Goal: Information Seeking & Learning: Learn about a topic

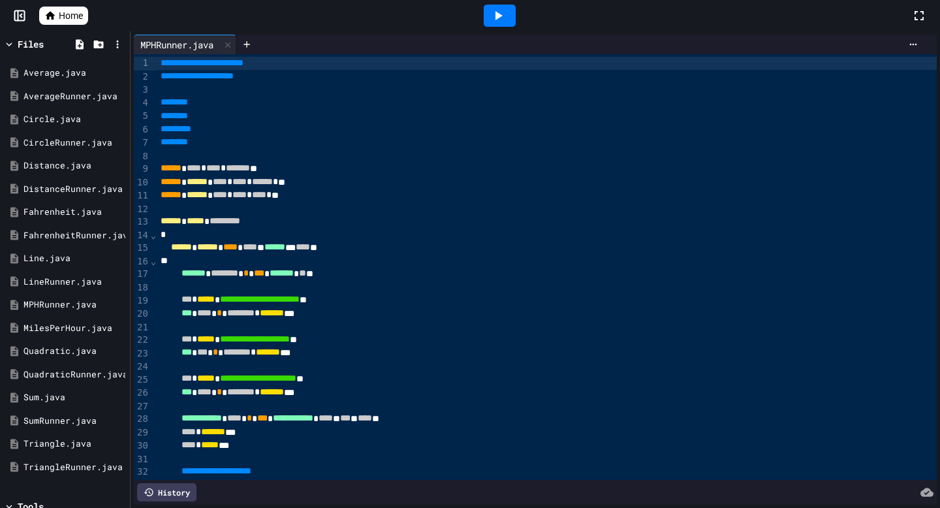
scroll to position [53, 0]
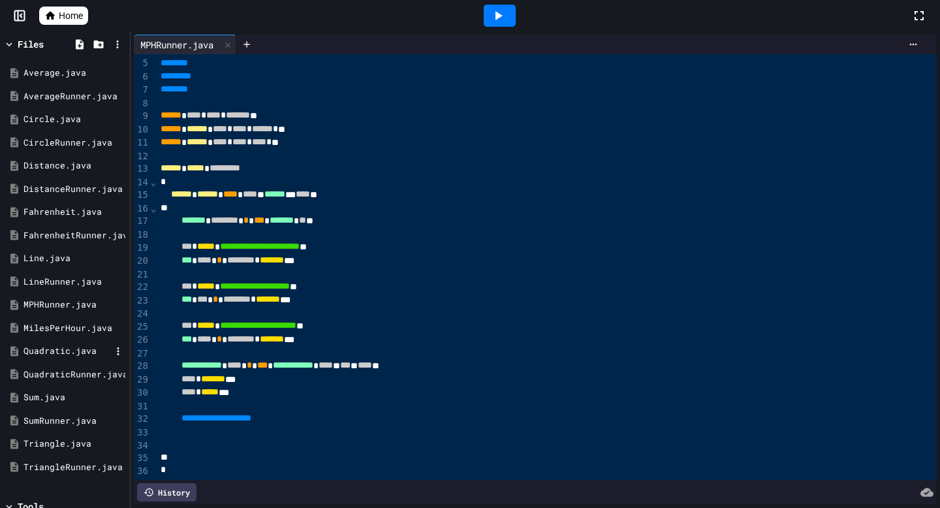
click at [53, 352] on div "Quadratic.java" at bounding box center [66, 351] width 87 height 13
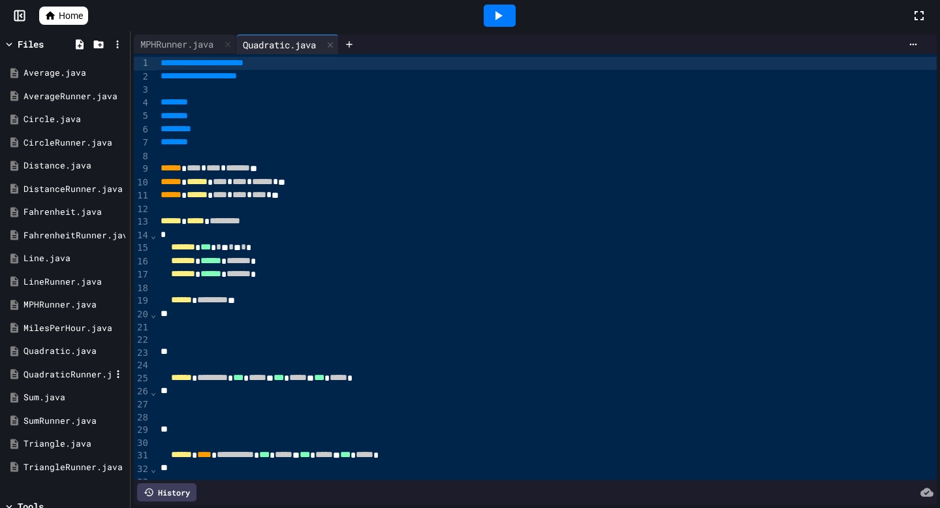
click at [66, 368] on div "QuadraticRunner.java" at bounding box center [66, 374] width 87 height 13
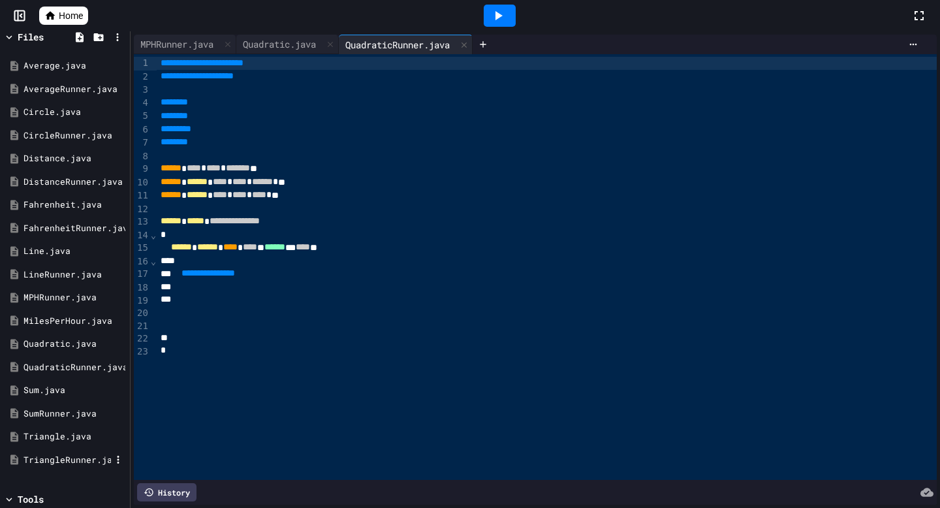
scroll to position [0, 0]
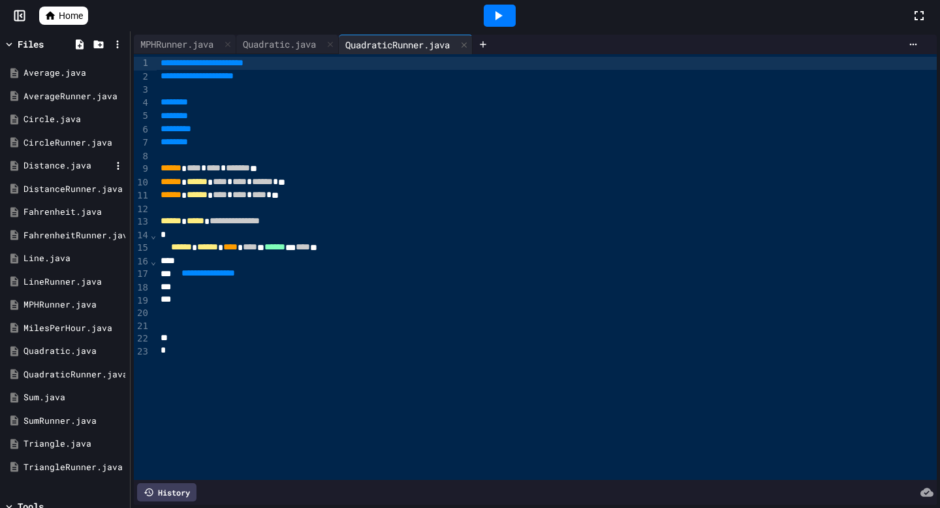
click at [86, 170] on div "Distance.java" at bounding box center [66, 165] width 87 height 13
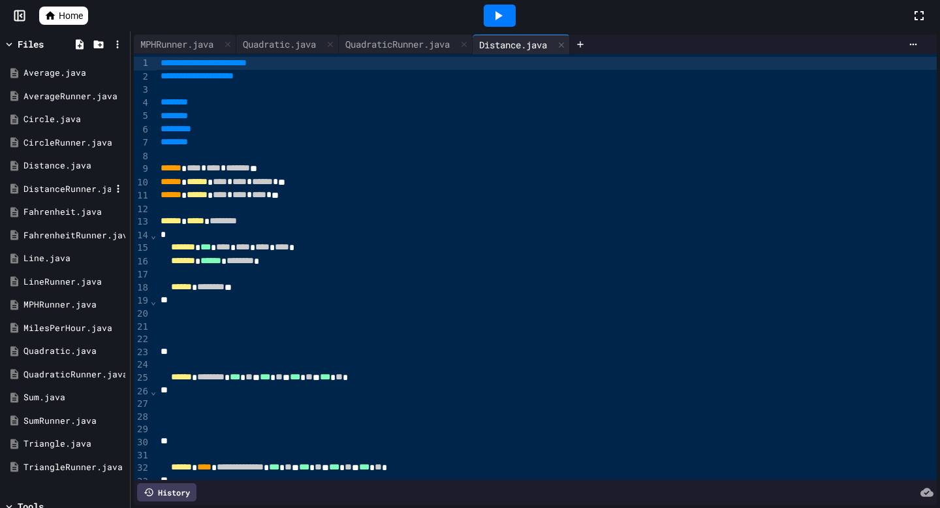
click at [86, 190] on div "DistanceRunner.java" at bounding box center [66, 189] width 87 height 13
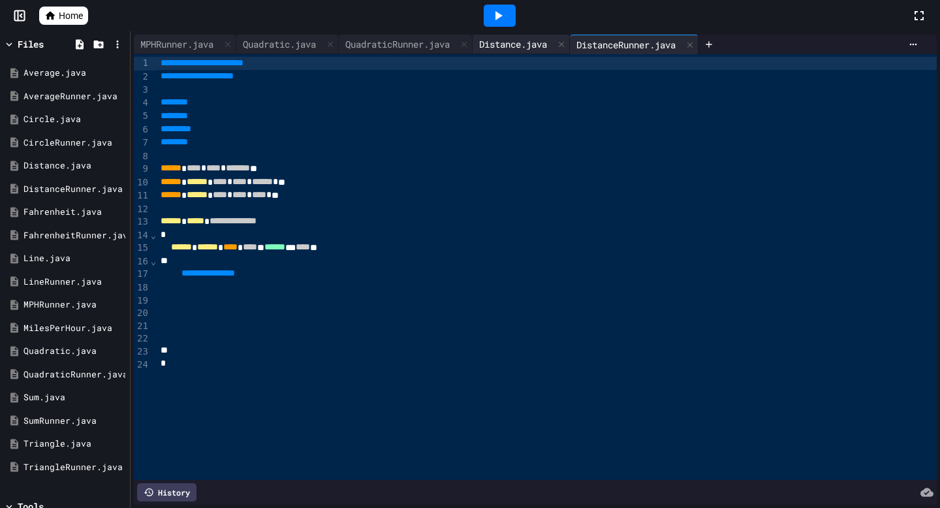
click at [526, 47] on div "Distance.java" at bounding box center [513, 44] width 81 height 14
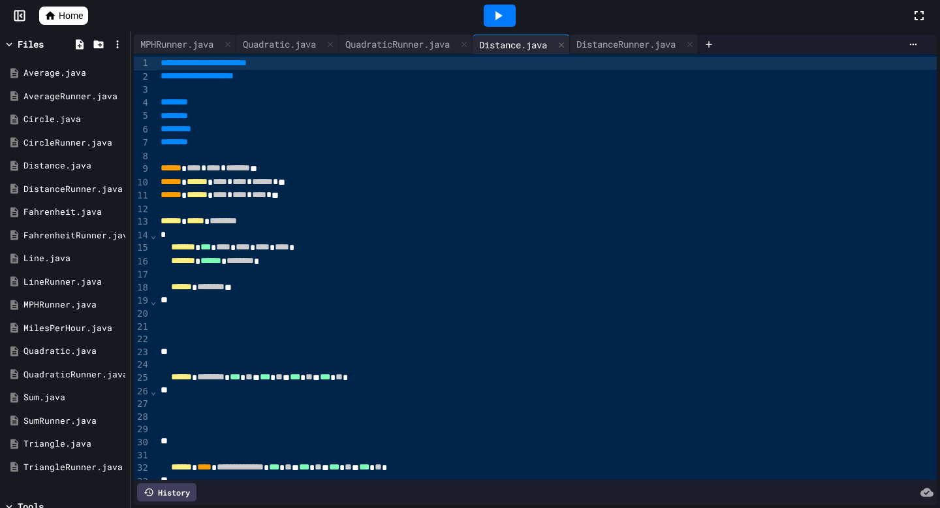
click at [62, 61] on div "Average.java AverageRunner.java Circle.java CircleRunner.java Distance.java Dis…" at bounding box center [64, 270] width 123 height 433
click at [63, 80] on div "Average.java" at bounding box center [64, 72] width 123 height 23
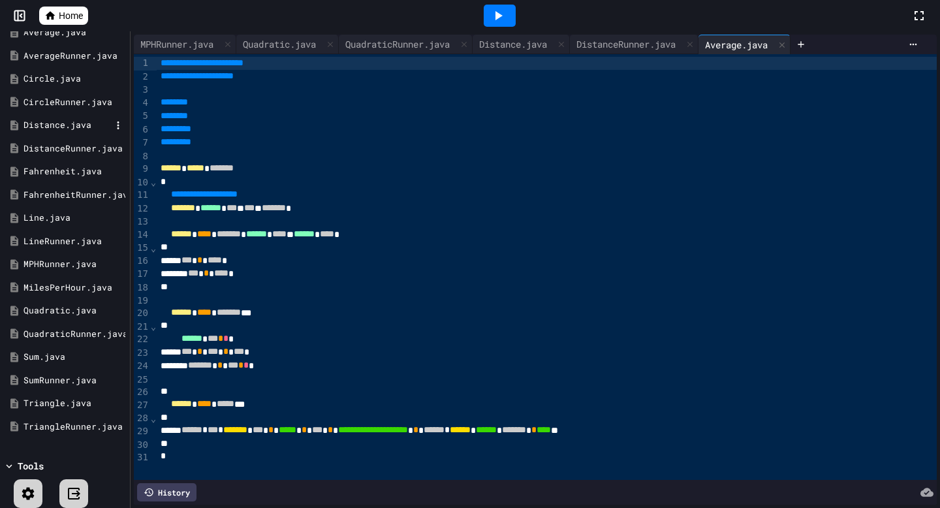
scroll to position [42, 0]
click at [69, 221] on div "Line.java" at bounding box center [66, 216] width 87 height 13
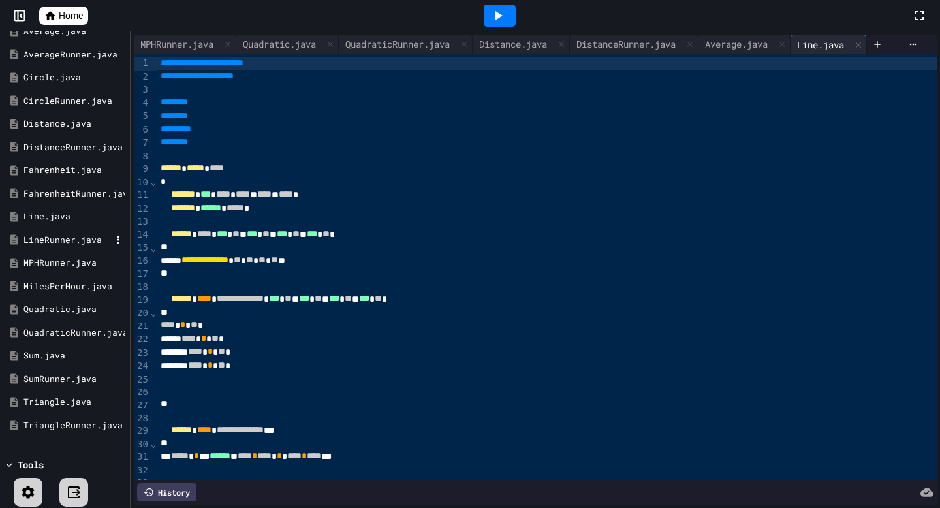
click at [73, 242] on div "LineRunner.java" at bounding box center [66, 240] width 87 height 13
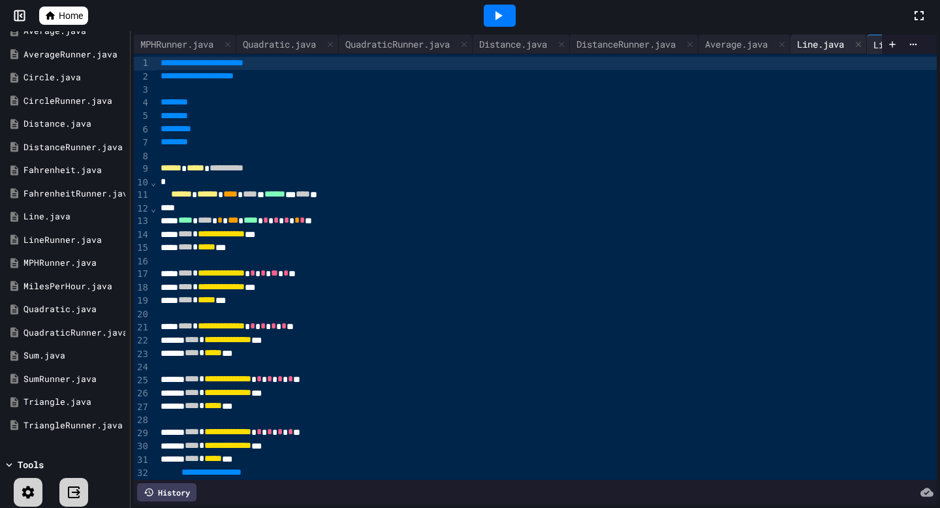
click at [851, 44] on div "Line.java" at bounding box center [820, 44] width 60 height 14
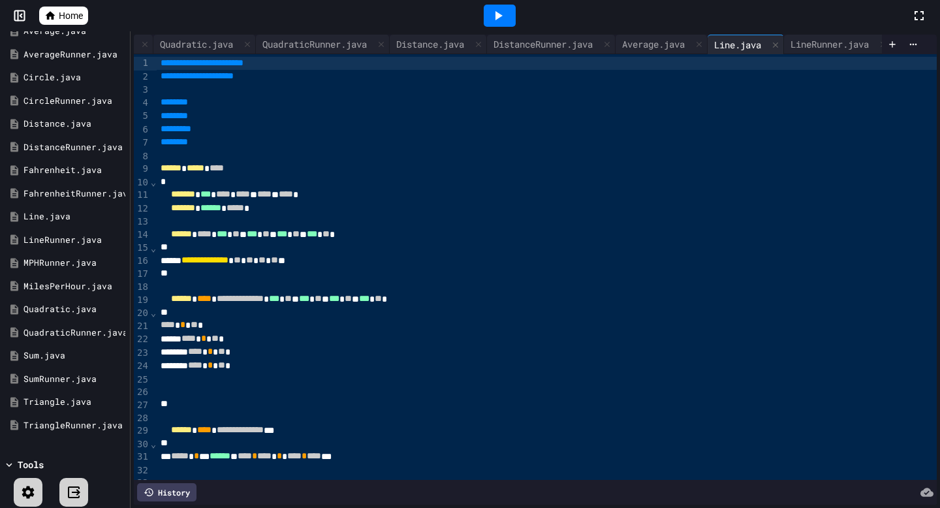
scroll to position [0, 123]
click at [762, 38] on div at bounding box center [766, 44] width 16 height 19
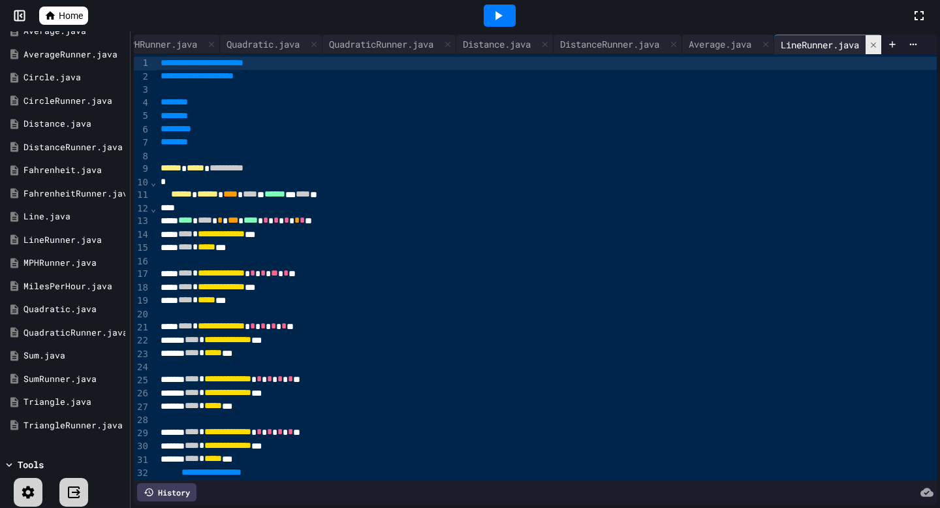
click at [871, 41] on icon at bounding box center [873, 44] width 9 height 9
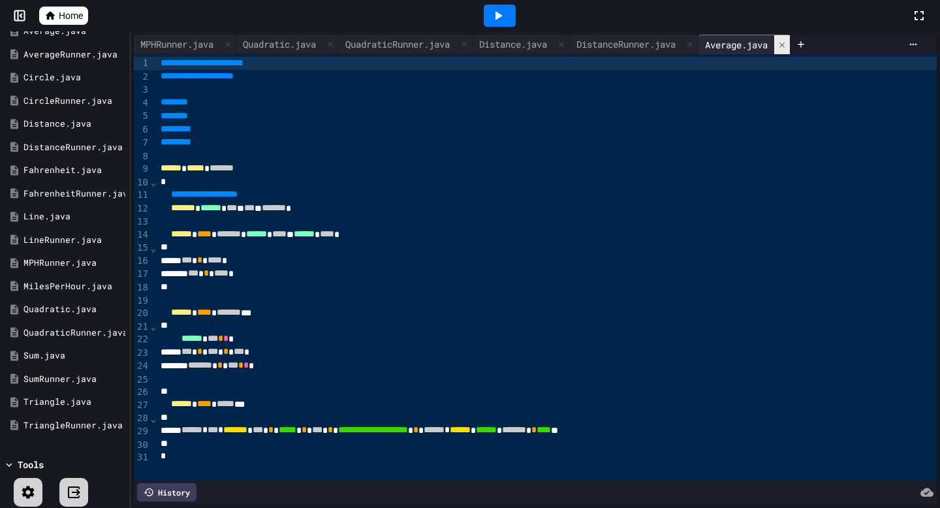
click at [785, 44] on icon at bounding box center [781, 44] width 5 height 5
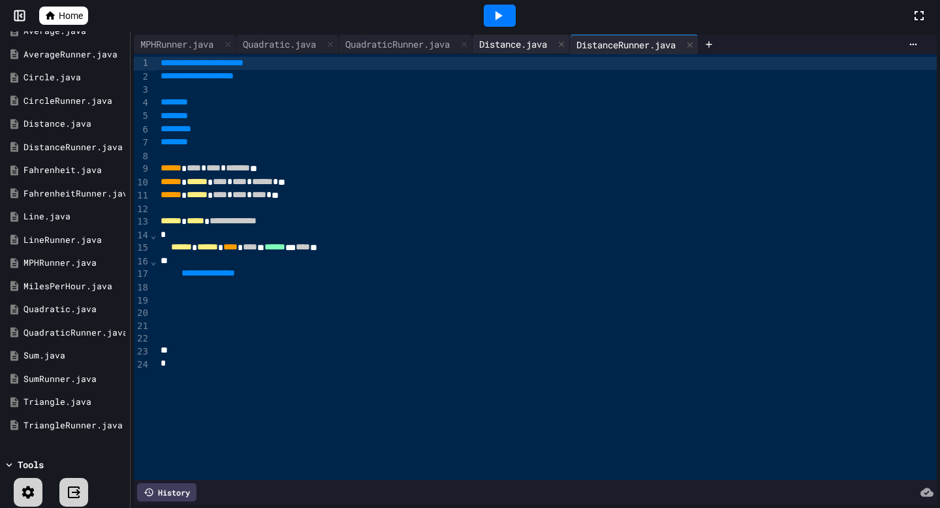
click at [515, 45] on div "Distance.java" at bounding box center [513, 44] width 81 height 14
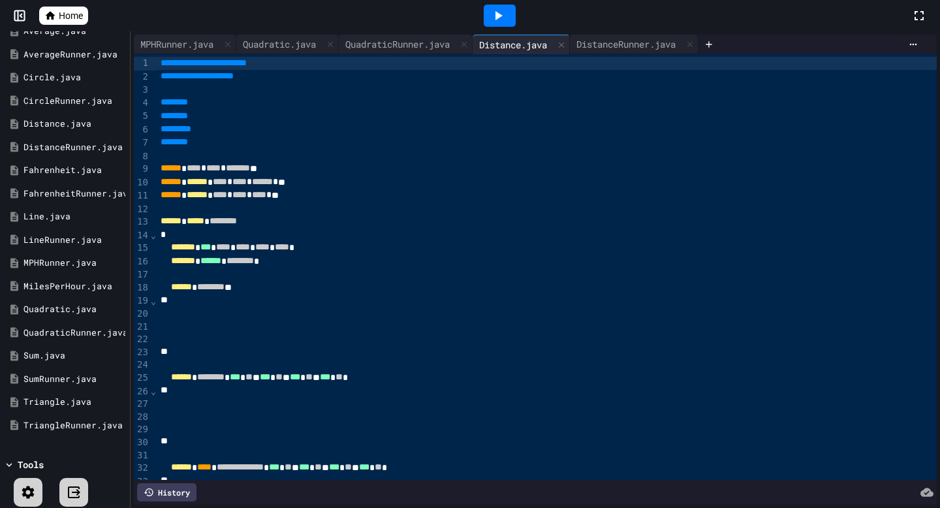
click at [394, 55] on div "**********" at bounding box center [547, 393] width 780 height 679
click at [385, 48] on div "QuadraticRunner.java" at bounding box center [397, 44] width 117 height 14
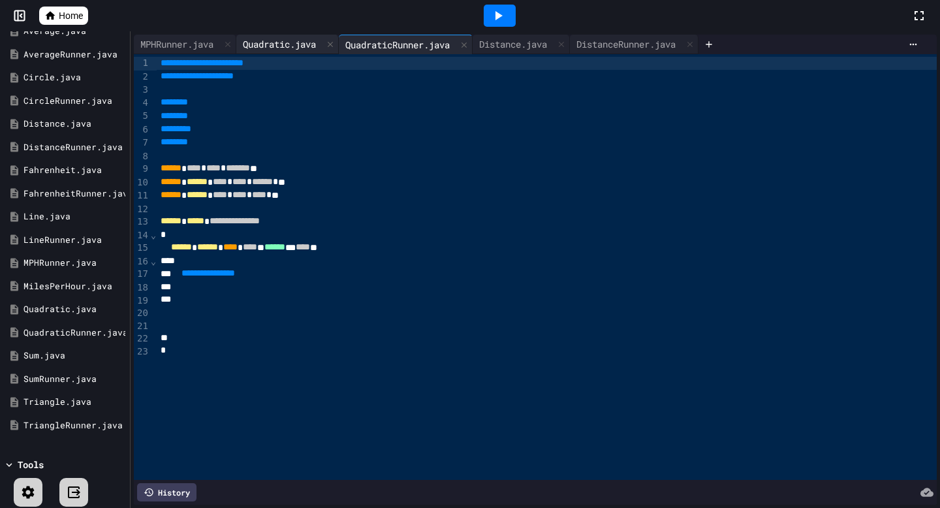
click at [258, 51] on div "Quadratic.java" at bounding box center [287, 45] width 102 height 20
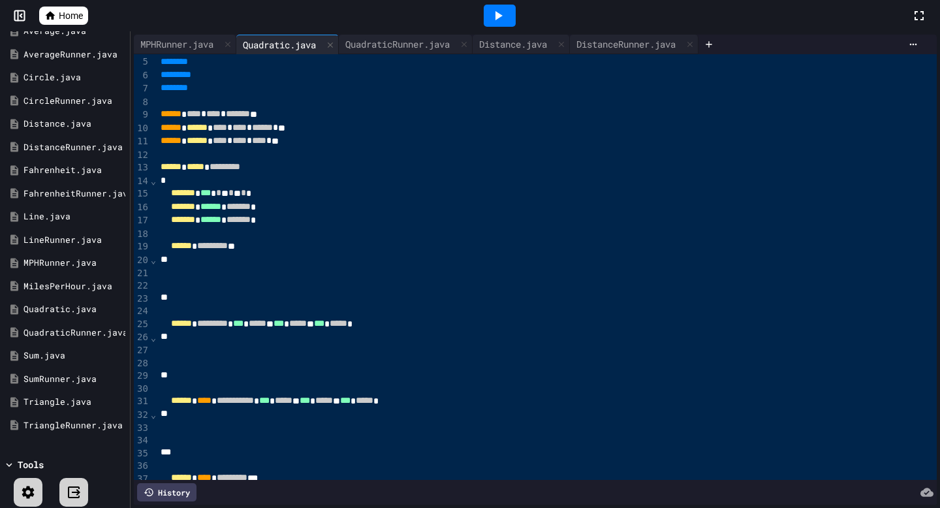
scroll to position [57, 0]
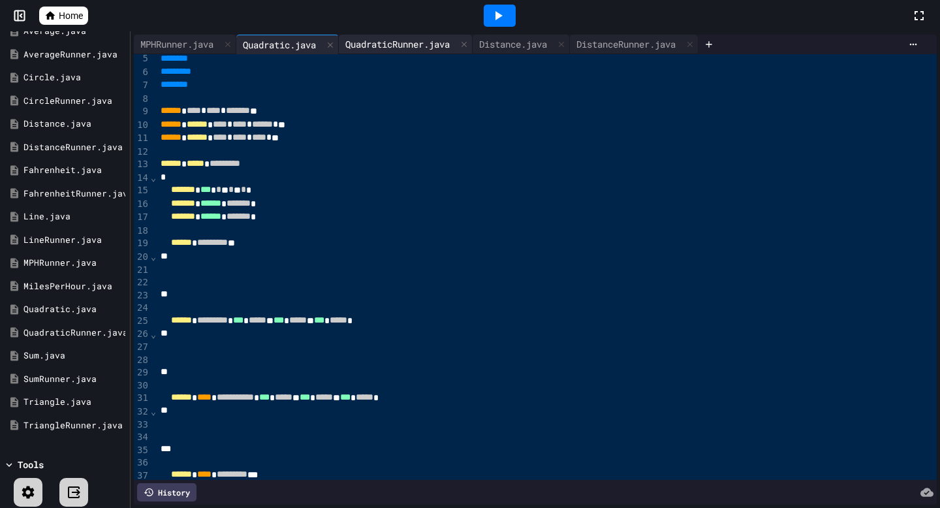
click at [416, 50] on div "QuadraticRunner.java" at bounding box center [397, 44] width 117 height 14
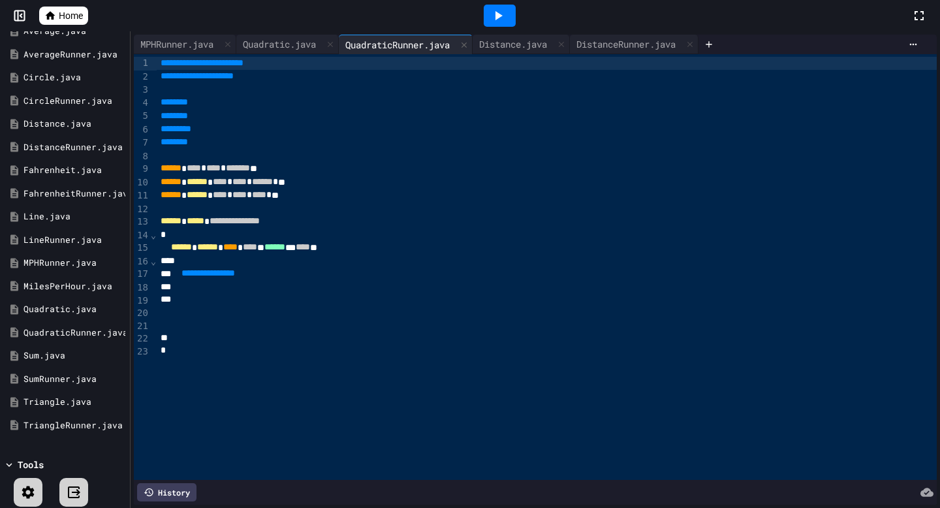
click at [274, 54] on div "**********" at bounding box center [547, 267] width 780 height 426
click at [268, 42] on div "Quadratic.java" at bounding box center [279, 44] width 86 height 14
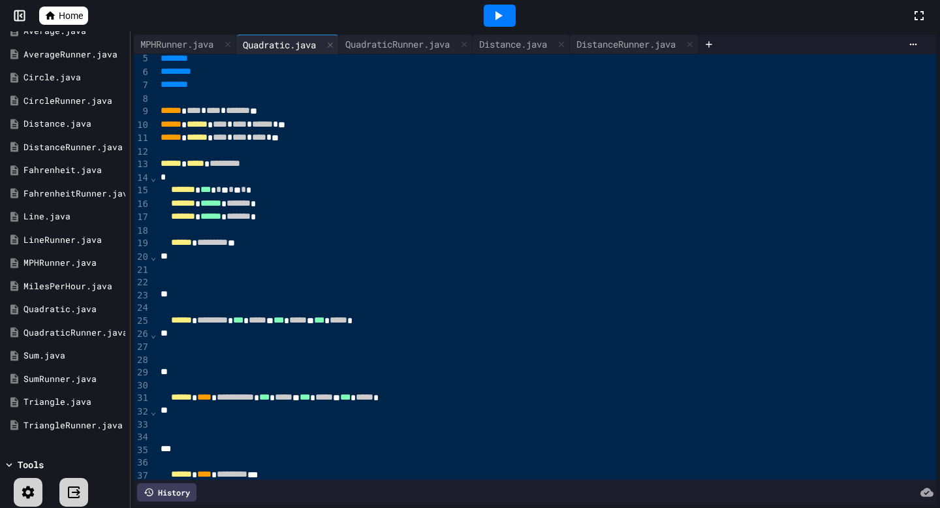
click at [232, 260] on div "*" at bounding box center [546, 256] width 779 height 13
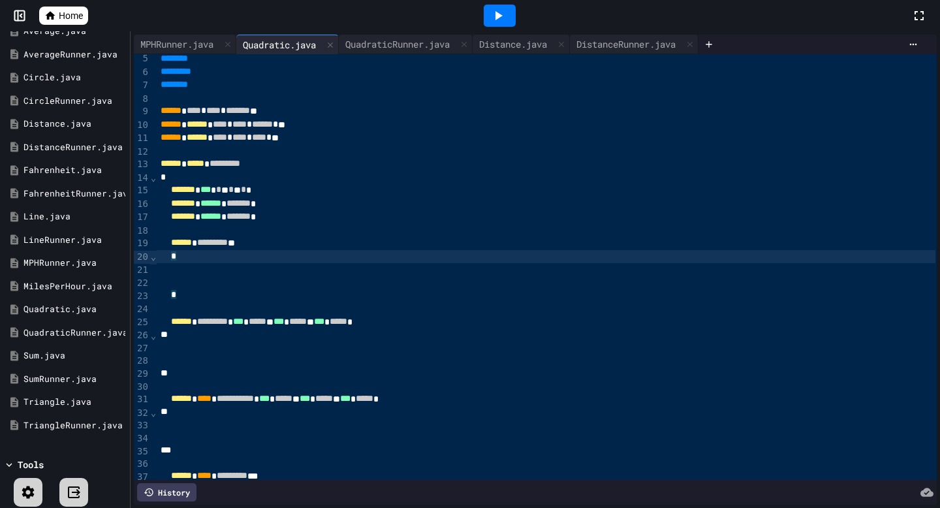
click at [228, 271] on div at bounding box center [547, 269] width 780 height 13
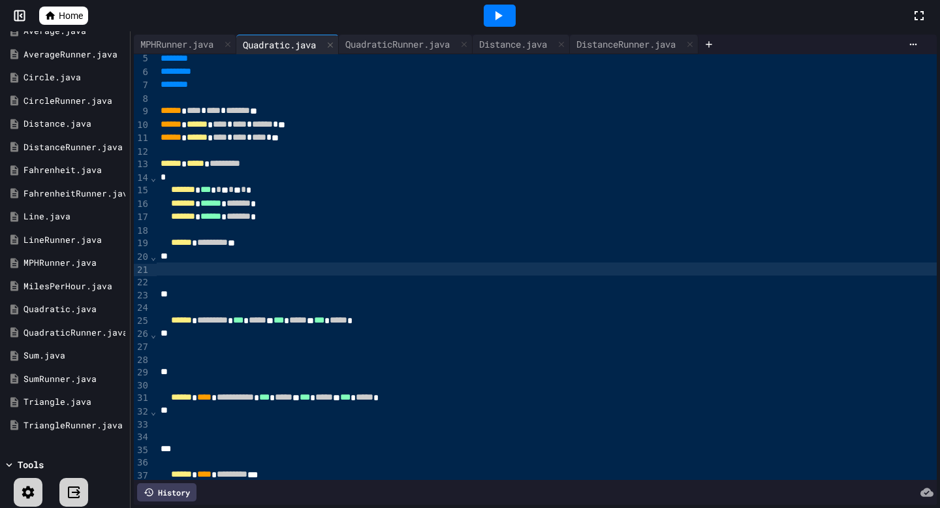
click at [231, 266] on div at bounding box center [547, 268] width 780 height 13
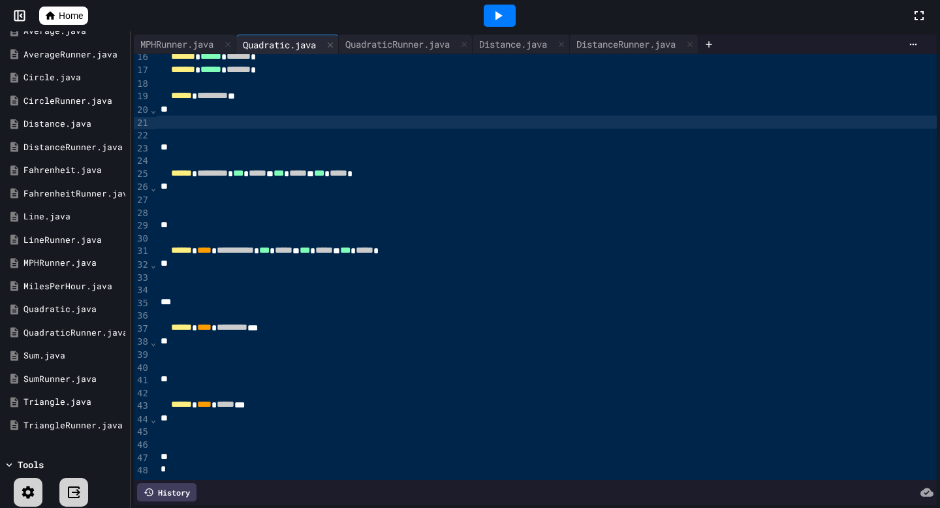
scroll to position [204, 0]
click at [185, 46] on div "MPHRunner.java" at bounding box center [177, 44] width 86 height 14
